Goal: Navigation & Orientation: Go to known website

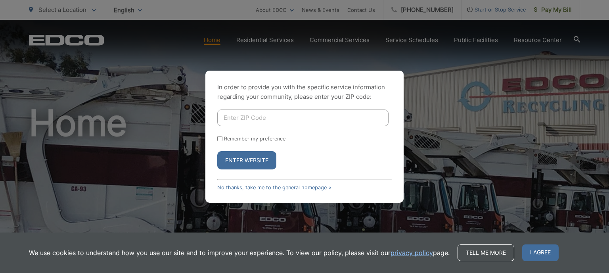
click at [286, 120] on input "Enter ZIP Code" at bounding box center [302, 117] width 171 height 17
type input "92102"
click at [220, 140] on input "Remember my preference" at bounding box center [219, 138] width 5 height 5
checkbox input "true"
click at [236, 158] on button "Enter Website" at bounding box center [246, 160] width 59 height 18
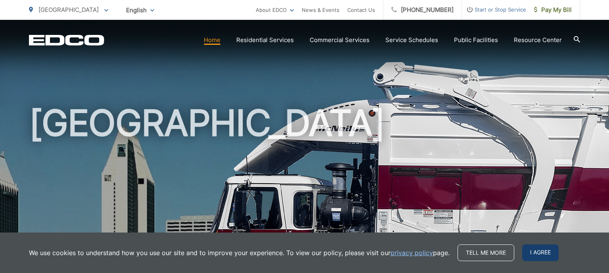
click at [543, 254] on span "I agree" at bounding box center [540, 252] width 36 height 17
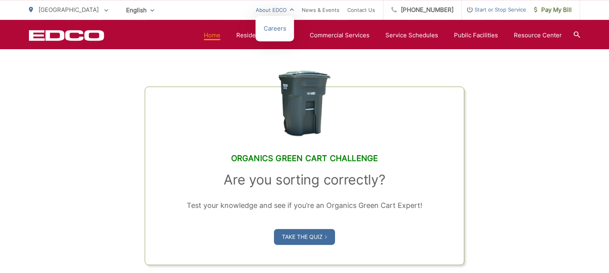
scroll to position [562, 0]
